Goal: Transaction & Acquisition: Purchase product/service

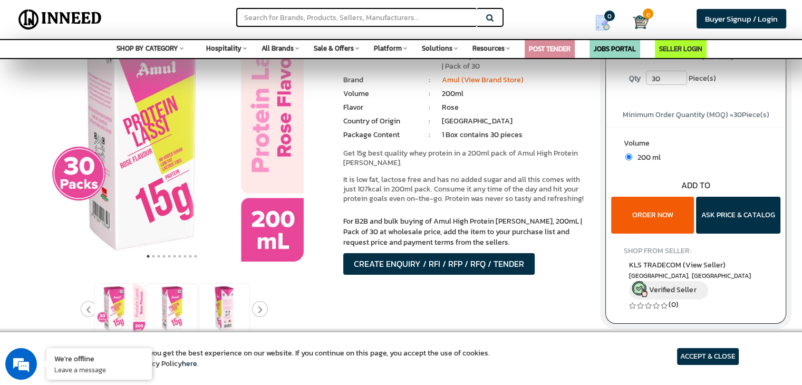
scroll to position [176, 0]
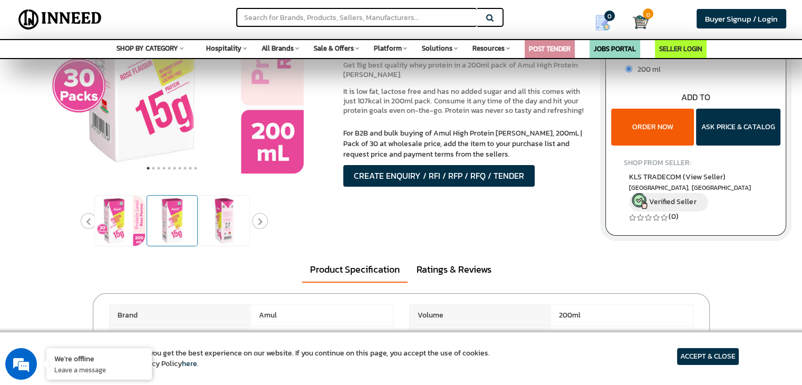
click at [162, 220] on img at bounding box center [172, 221] width 50 height 50
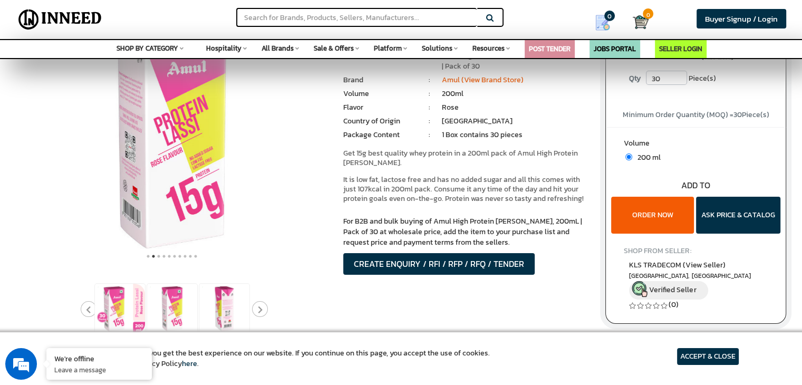
scroll to position [0, 0]
click at [659, 218] on button "ORDER NOW" at bounding box center [652, 215] width 83 height 37
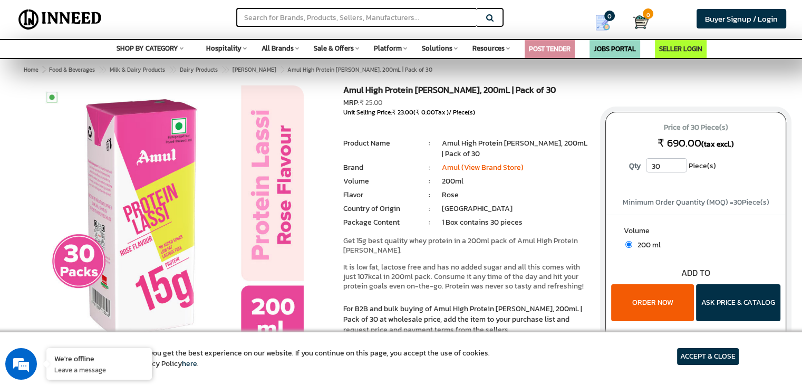
click at [666, 167] on input "30" at bounding box center [666, 165] width 41 height 14
click at [681, 168] on input "30" at bounding box center [666, 165] width 41 height 14
click at [680, 168] on input "30" at bounding box center [666, 165] width 41 height 14
click at [679, 164] on input "31" at bounding box center [666, 165] width 41 height 14
click at [679, 164] on input "32" at bounding box center [666, 165] width 41 height 14
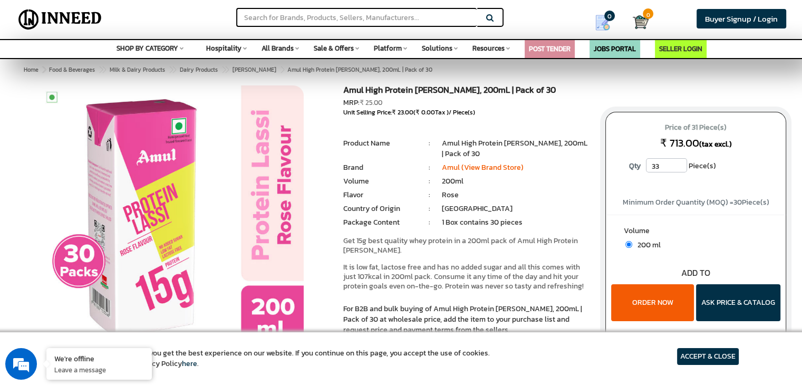
click at [679, 164] on input "33" at bounding box center [666, 165] width 41 height 14
click at [679, 164] on input "34" at bounding box center [666, 165] width 41 height 14
click at [679, 166] on input "33" at bounding box center [666, 165] width 41 height 14
click at [679, 166] on input "32" at bounding box center [666, 165] width 41 height 14
click at [679, 166] on input "31" at bounding box center [666, 165] width 41 height 14
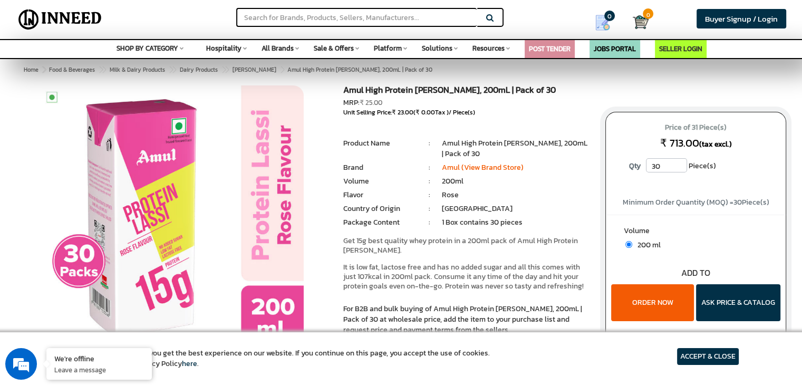
type input "30"
click at [679, 166] on input "30" at bounding box center [666, 165] width 41 height 14
